Goal: Information Seeking & Learning: Find specific fact

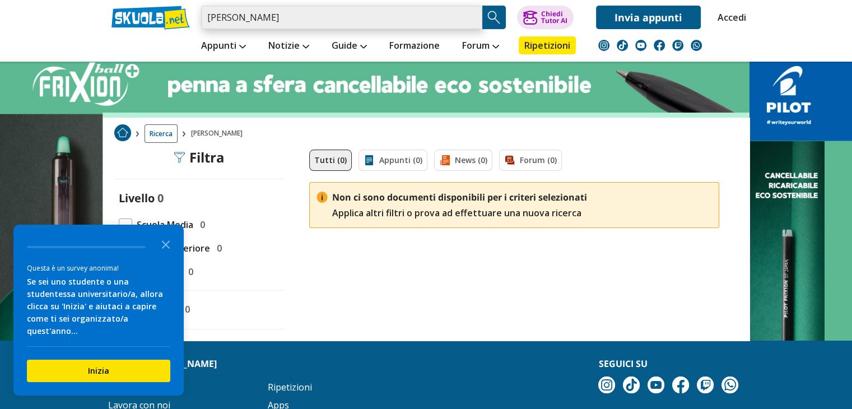
click at [247, 24] on input "j.vittorelli" at bounding box center [341, 18] width 281 height 24
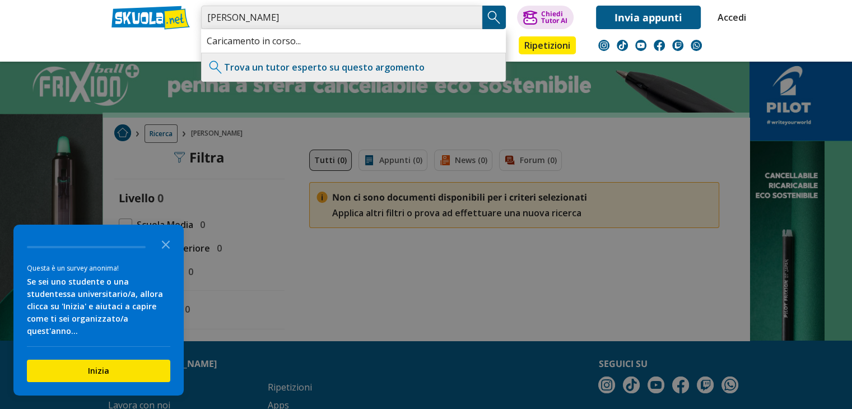
type input "j"
type input "poesia anacreontica a [PERSON_NAME]"
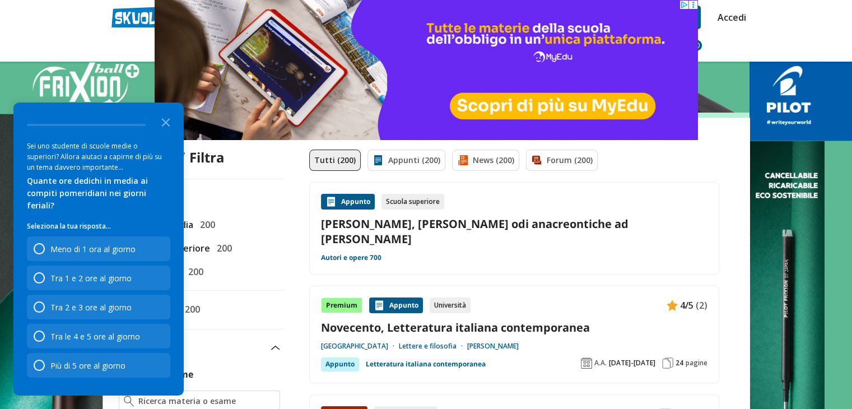
click at [562, 239] on div "Appunto Scuola superiore [PERSON_NAME], [PERSON_NAME] odi anacreontiche ad [PER…" at bounding box center [514, 228] width 387 height 69
